Goal: Subscribe to service/newsletter

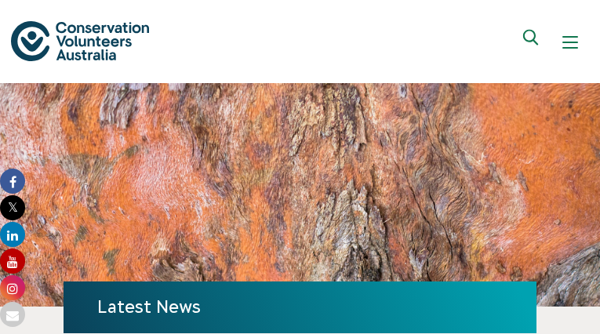
type input "[EMAIL_ADDRESS][DOMAIN_NAME]"
type input "sZcdATBV"
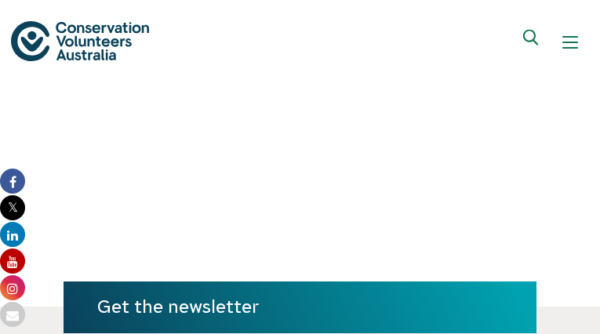
type input "[EMAIL_ADDRESS][DOMAIN_NAME]"
type input "aGHkENEpveo"
type input "[EMAIL_ADDRESS][DOMAIN_NAME]"
type input "nxYTkpbnMJWu"
